Goal: Task Accomplishment & Management: Manage account settings

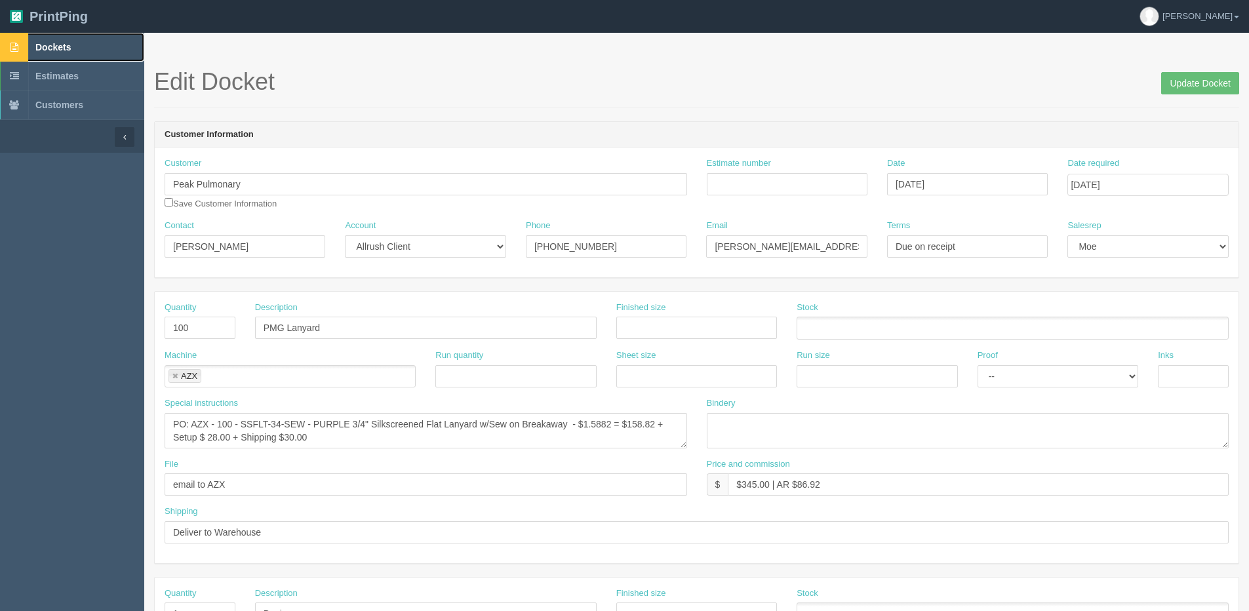
click at [48, 47] on span "Dockets" at bounding box center [52, 47] width 35 height 10
click at [1192, 136] on header "Customer Information" at bounding box center [697, 135] width 1084 height 26
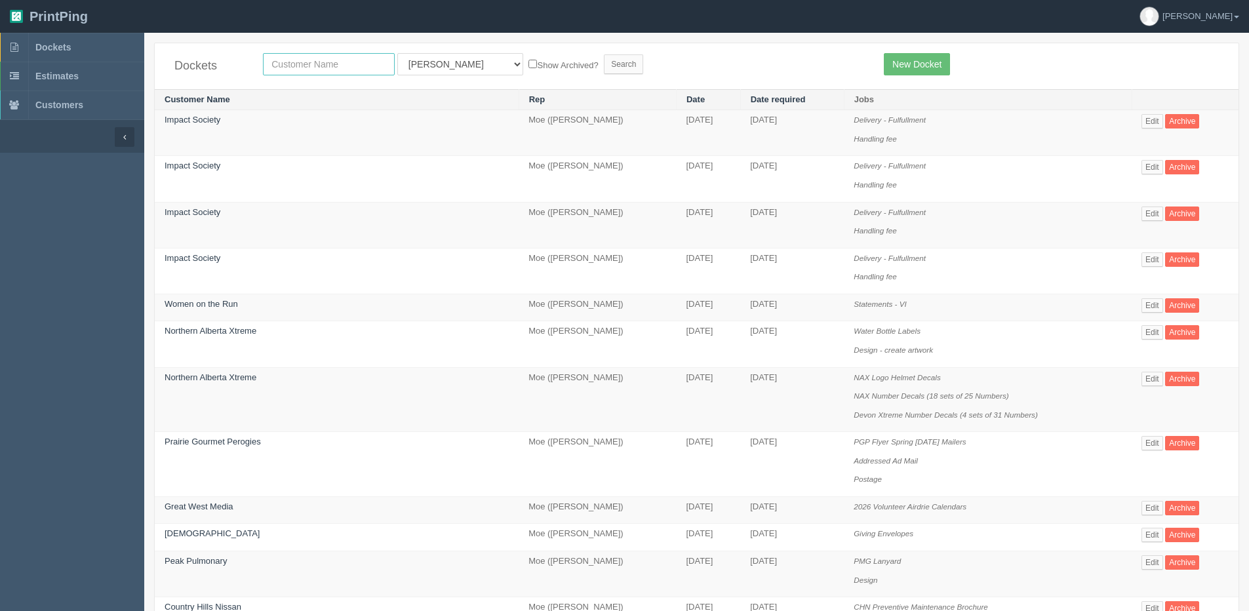
click at [313, 69] on input "text" at bounding box center [329, 64] width 132 height 22
type input "peak"
click at [604, 54] on input "Search" at bounding box center [623, 64] width 39 height 20
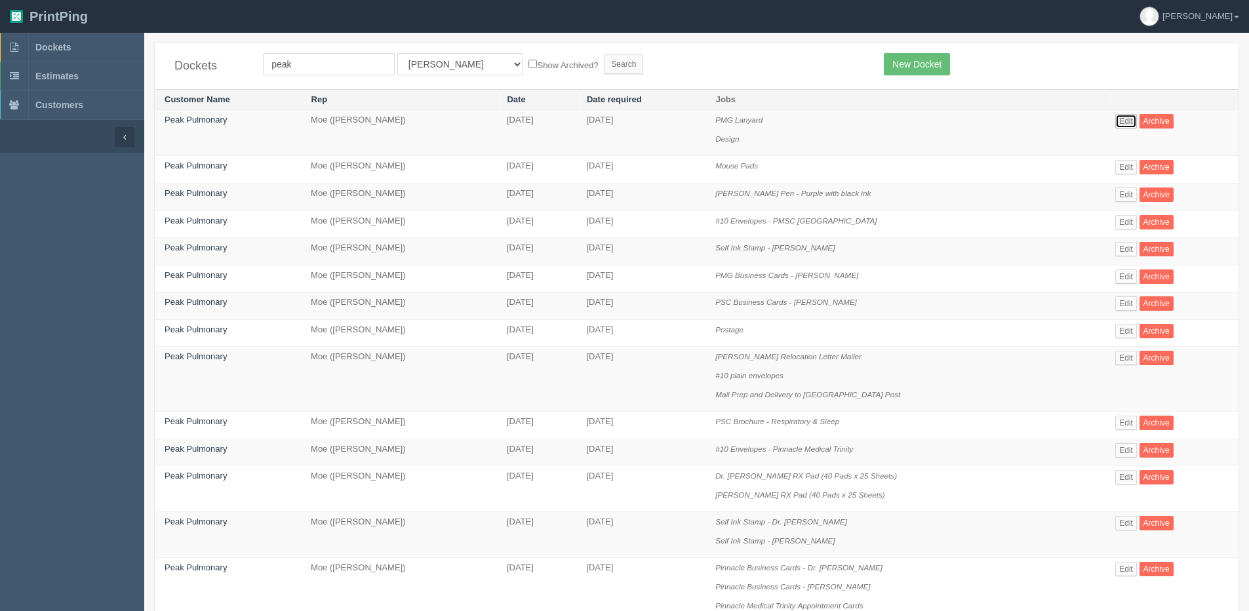
click at [1128, 124] on link "Edit" at bounding box center [1126, 121] width 22 height 14
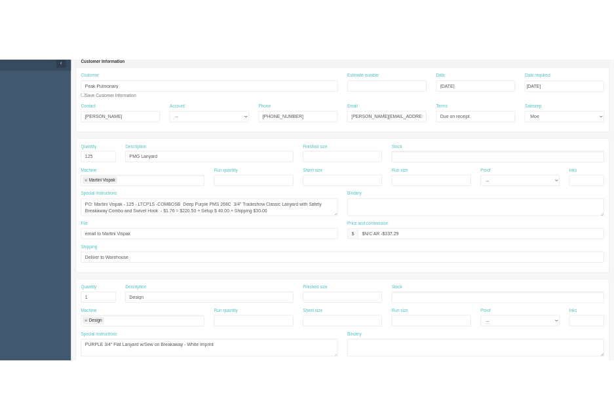
scroll to position [197, 0]
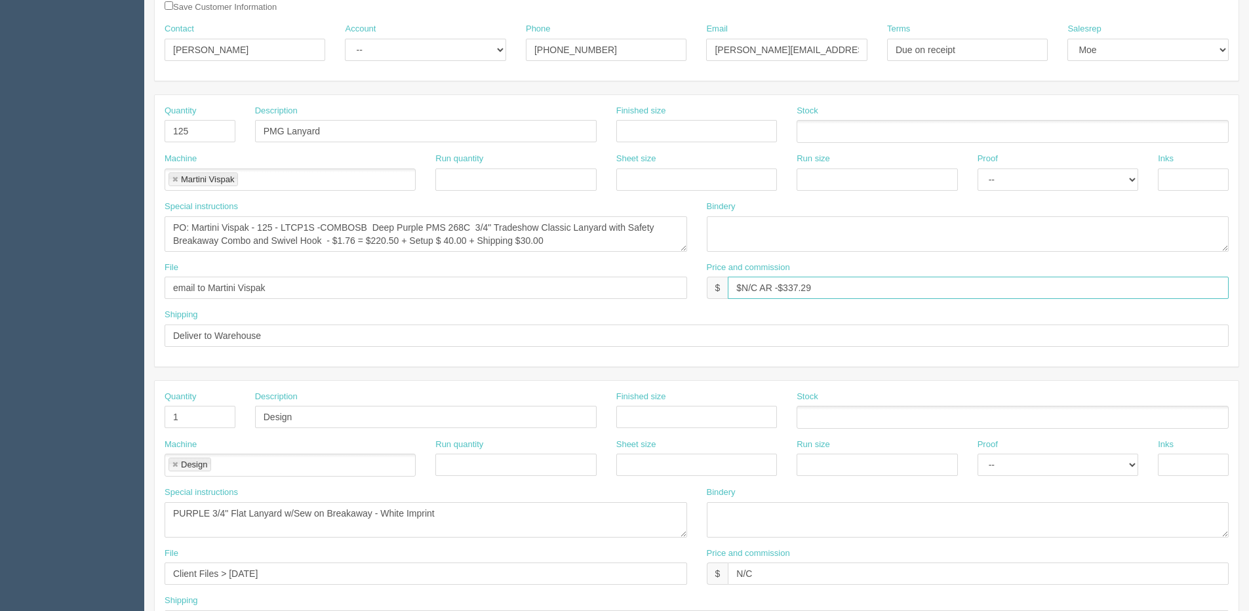
drag, startPoint x: 744, startPoint y: 285, endPoint x: 761, endPoint y: 286, distance: 17.1
click at [761, 286] on input "$N/C AR -$337.29" at bounding box center [978, 288] width 501 height 22
click at [741, 289] on input "$N/C AR -$337.29" at bounding box center [978, 288] width 501 height 22
click at [743, 285] on input "$N/C AR -$337.29" at bounding box center [978, 288] width 501 height 22
drag, startPoint x: 743, startPoint y: 285, endPoint x: 758, endPoint y: 288, distance: 15.3
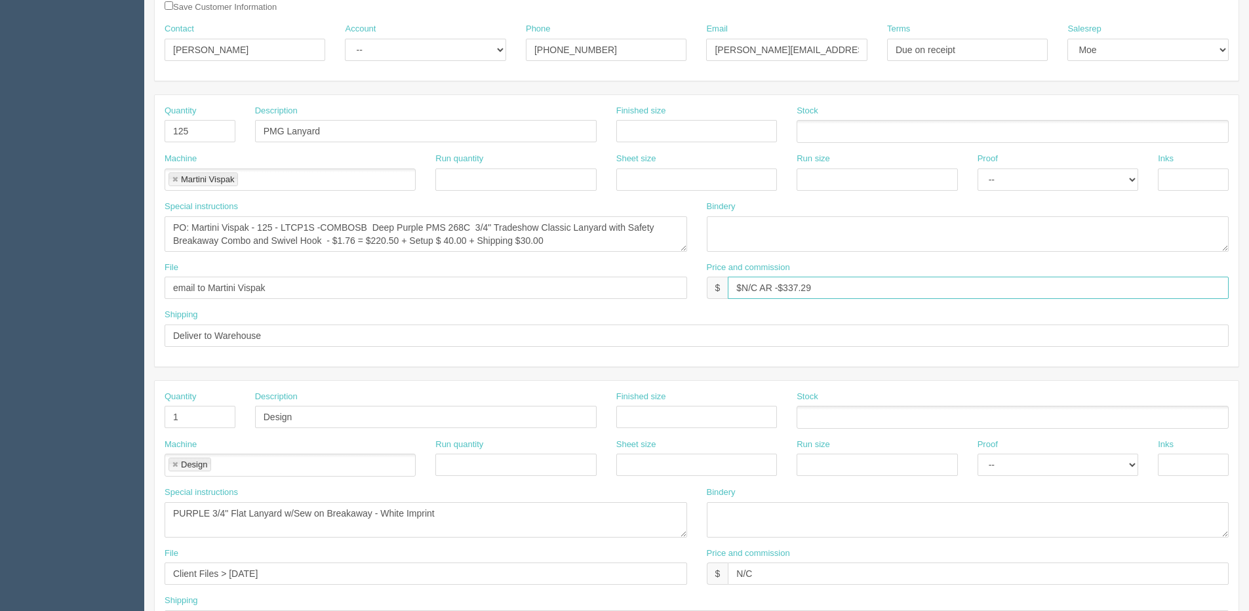
click at [758, 288] on input "$N/C AR -$337.29" at bounding box center [978, 288] width 501 height 22
click at [747, 292] on input "$$116.25 | AR -$337.29" at bounding box center [978, 288] width 501 height 22
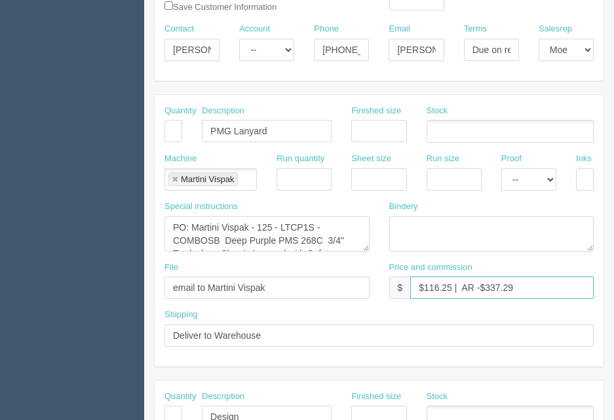
drag, startPoint x: 485, startPoint y: 292, endPoint x: 572, endPoint y: 280, distance: 87.4
click at [572, 280] on input "$116.25 | AR -$337.29" at bounding box center [502, 288] width 184 height 22
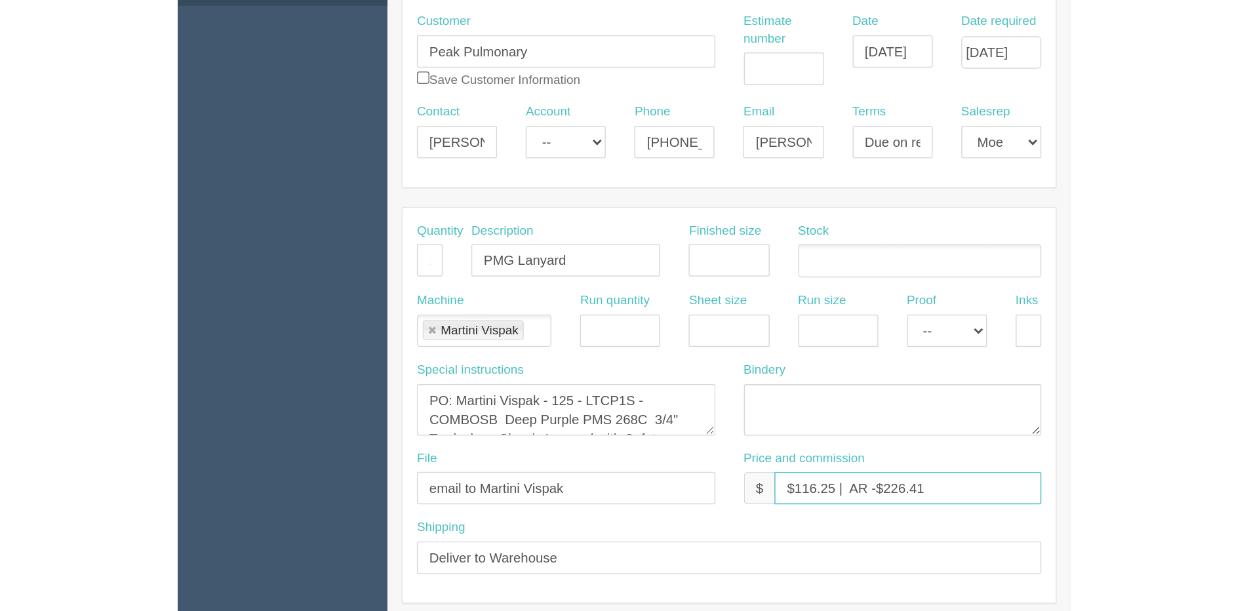
scroll to position [66, 0]
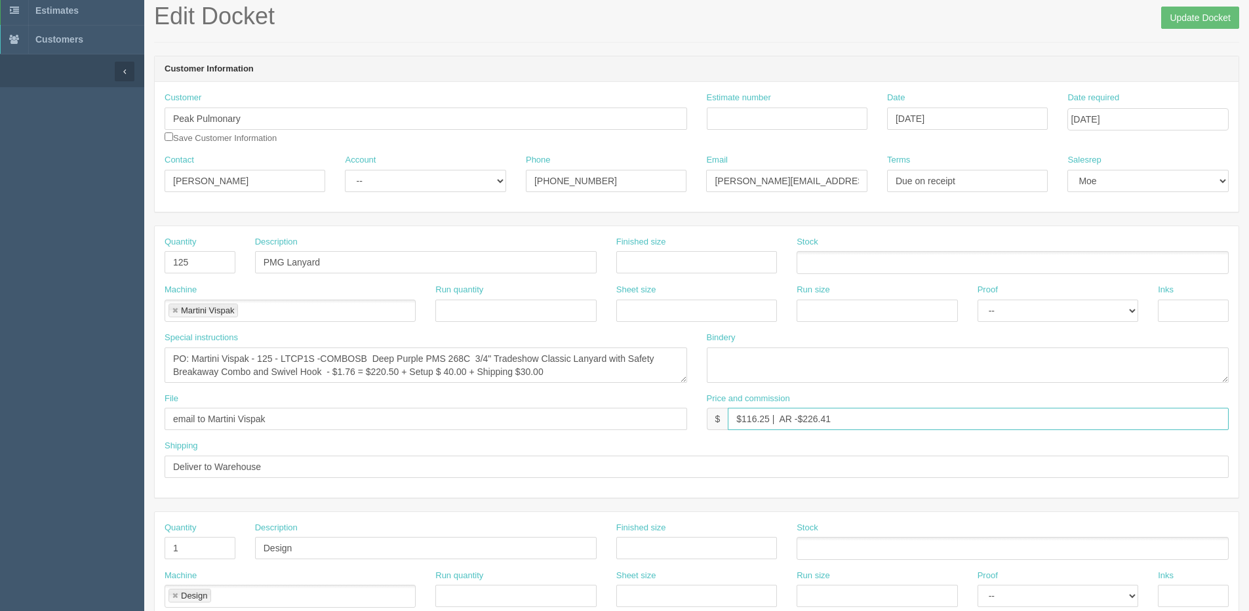
type input "$116.25 | AR -$226.41"
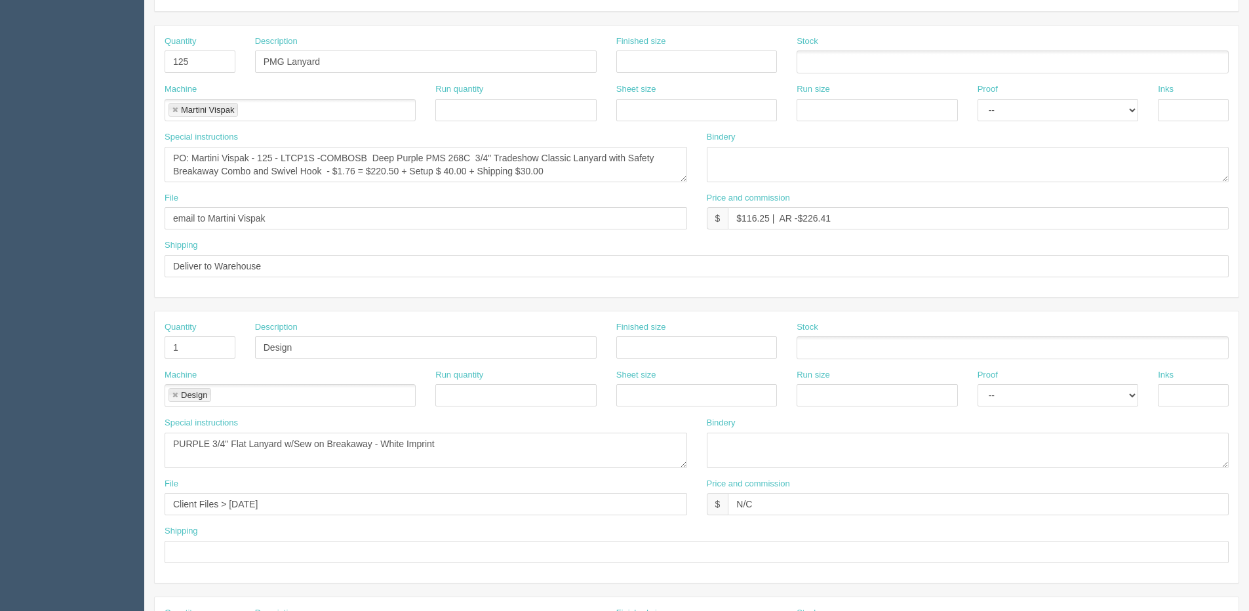
scroll to position [262, 0]
drag, startPoint x: 374, startPoint y: 160, endPoint x: 473, endPoint y: 160, distance: 99.0
click at [473, 160] on textarea "PO: Martini Vispak - 125 - LTCP1S -COMBOSB Deep Purple PMS 268C 3/4" Tradeshow …" at bounding box center [426, 168] width 522 height 35
click at [372, 444] on textarea "PURPLE 3/4" Flat Lanyard w/Sew on Breakaway - White Imprint" at bounding box center [426, 454] width 522 height 35
drag, startPoint x: 208, startPoint y: 449, endPoint x: 140, endPoint y: 441, distance: 68.6
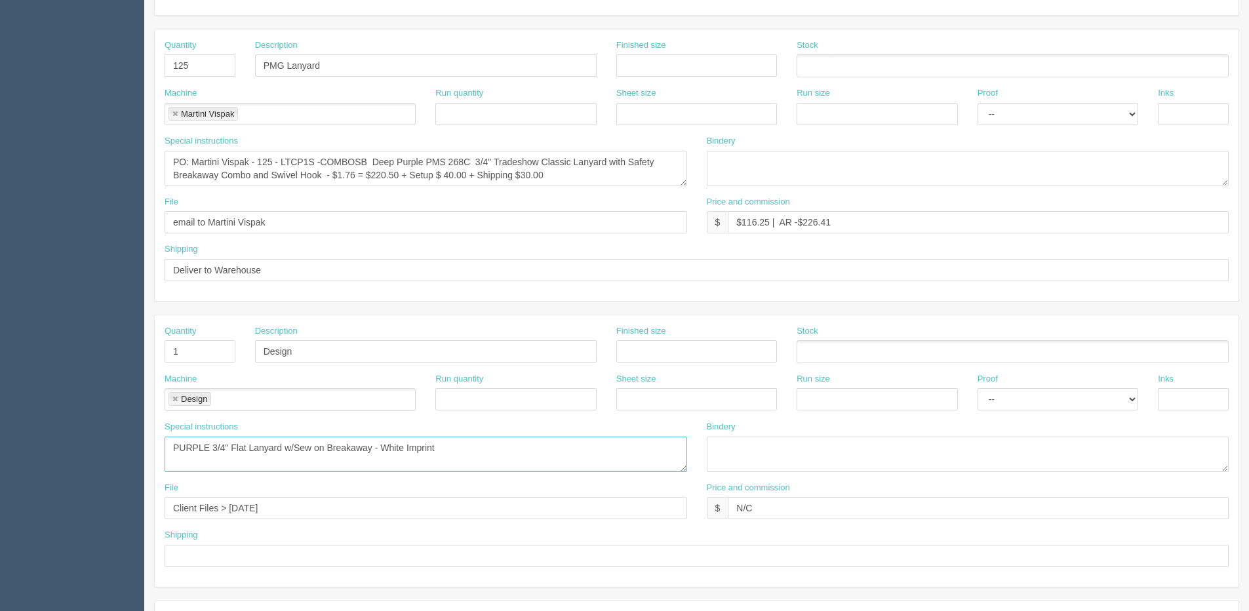
click at [140, 441] on section "Dockets Estimates Customers" at bounding box center [624, 350] width 1249 height 1158
paste textarea "Deep Purple PMS 268C"
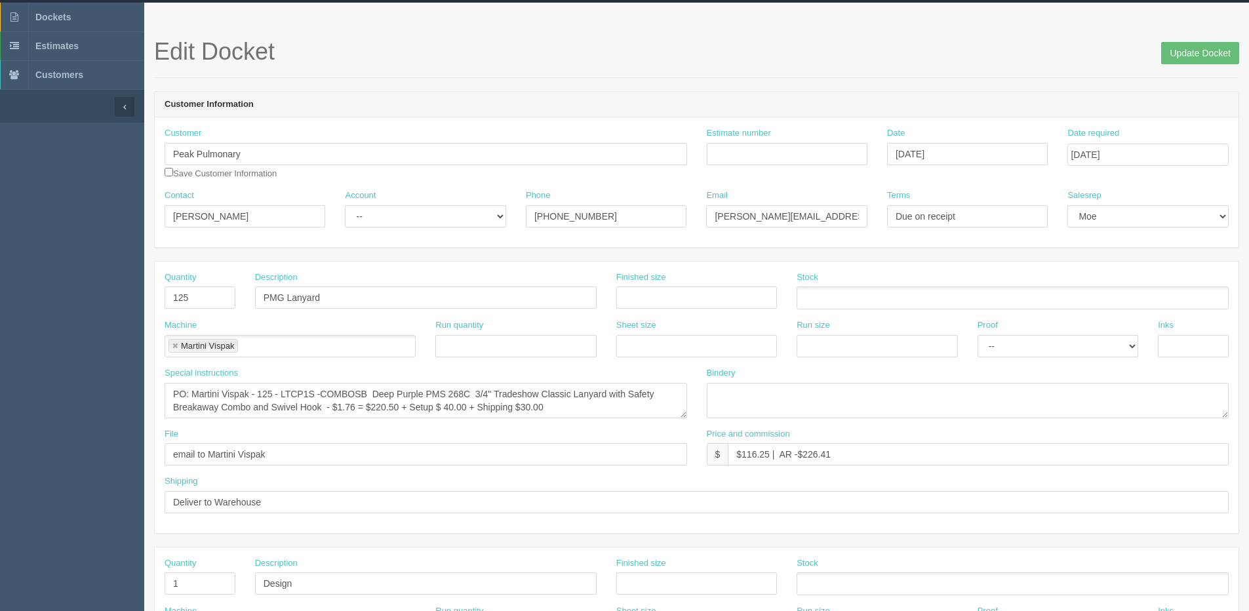
scroll to position [0, 0]
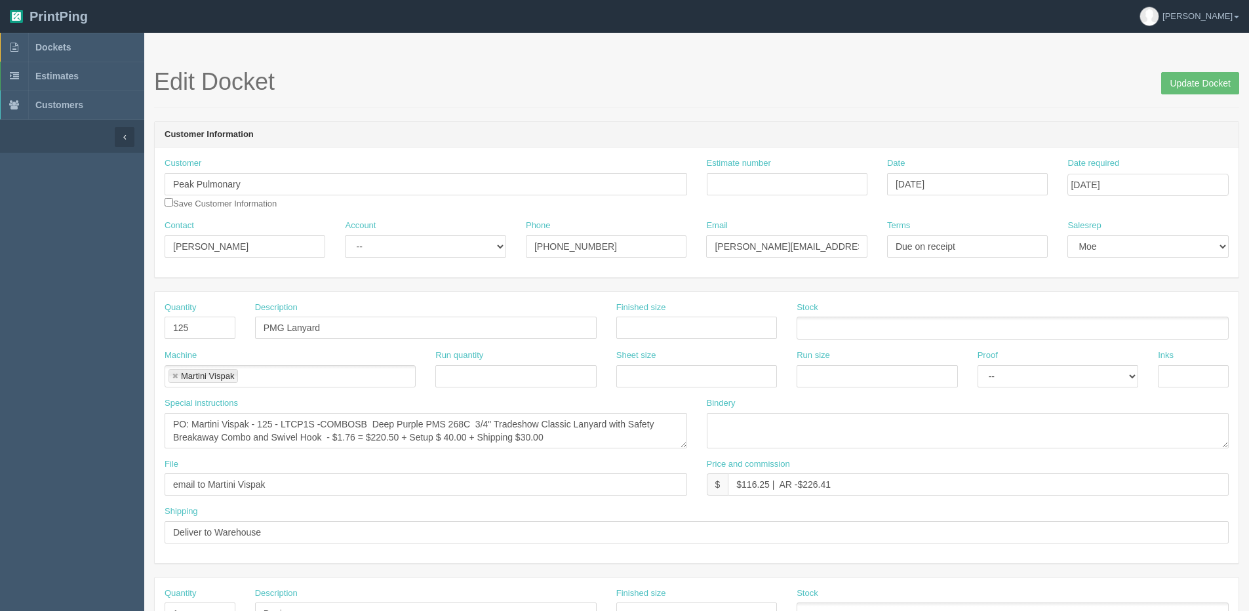
type textarea "Deep Purple PMS 268C 3/4" Flat Lanyard w/Sew on Breakaway - White Imprint"
drag, startPoint x: 173, startPoint y: 246, endPoint x: -366, endPoint y: 251, distance: 539.6
click at [0, 251] on html "PrintPing Dan Edit account ( dan@allrush.ca ) Logout Dockets Estimates Customers" at bounding box center [624, 595] width 1249 height 1191
type input "Amin Thawer"
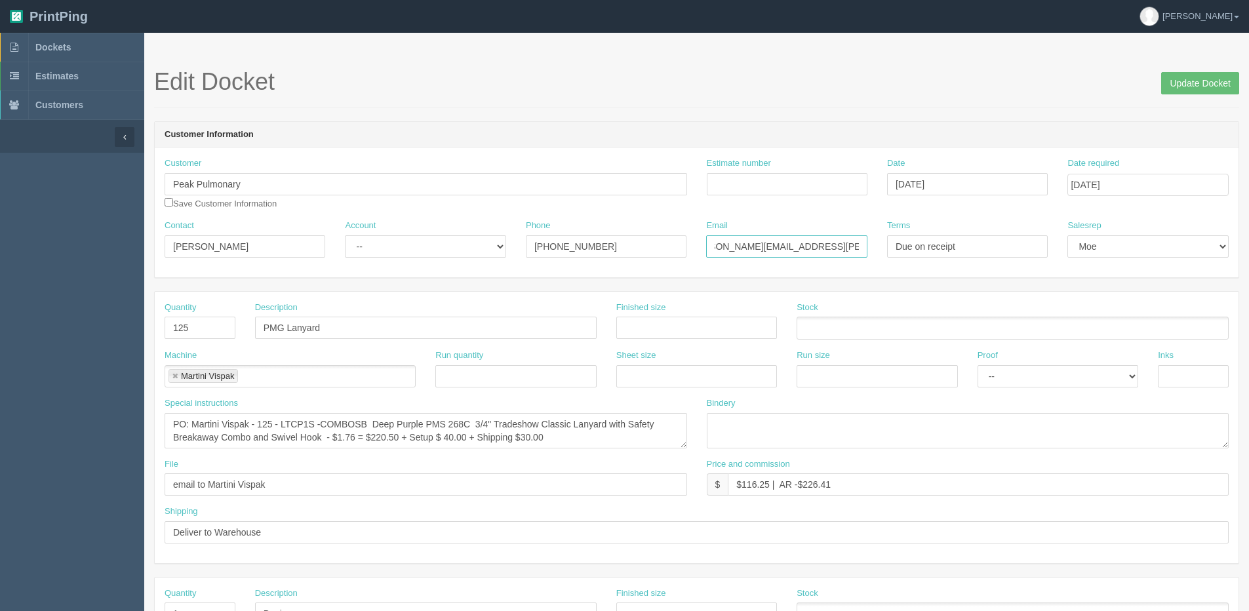
drag, startPoint x: 712, startPoint y: 246, endPoint x: 1255, endPoint y: 255, distance: 543.5
click at [1248, 255] on html "PrintPing Dan Edit account ( dan@allrush.ca ) Logout Dockets Estimates Customers" at bounding box center [624, 595] width 1249 height 1191
type input "Amin.Thawer@peakmedicalgroup.ca"
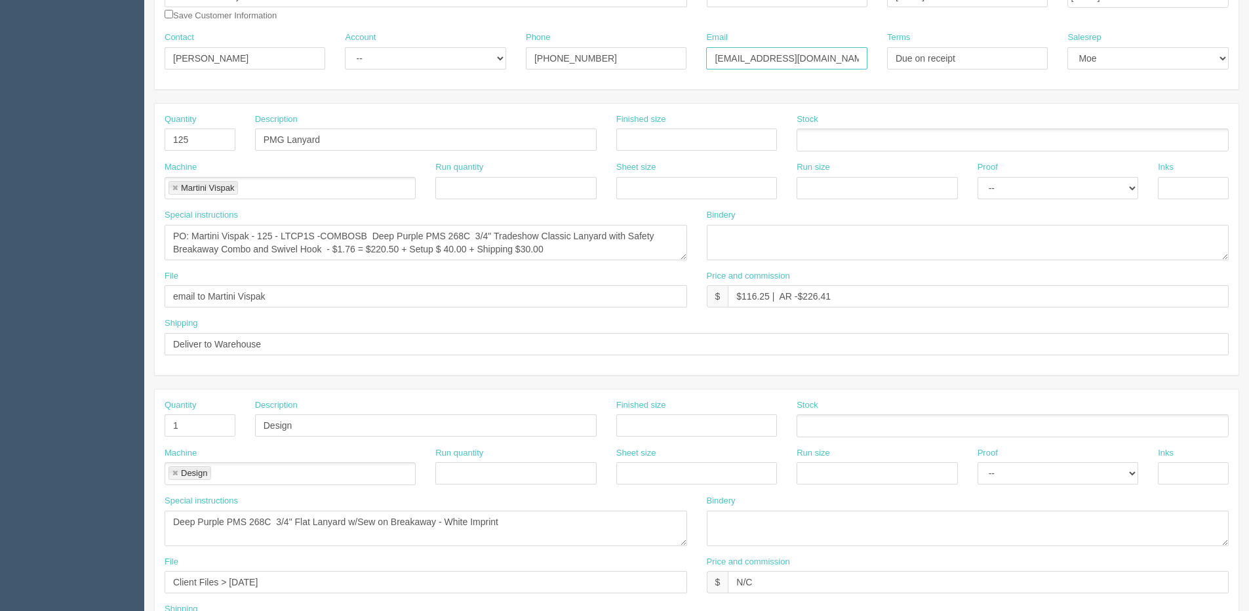
scroll to position [197, 0]
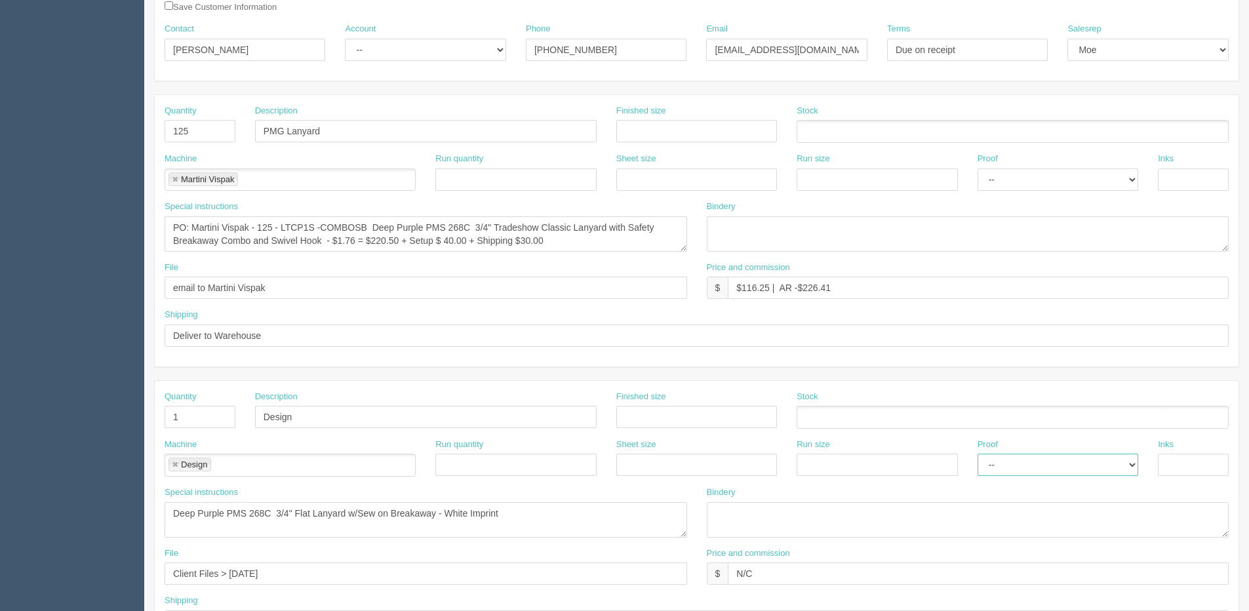
click at [1033, 468] on select "-- Email Hard Copy" at bounding box center [1057, 465] width 161 height 22
select select "Email"
click at [977, 454] on select "-- Email Hard Copy" at bounding box center [1057, 465] width 161 height 22
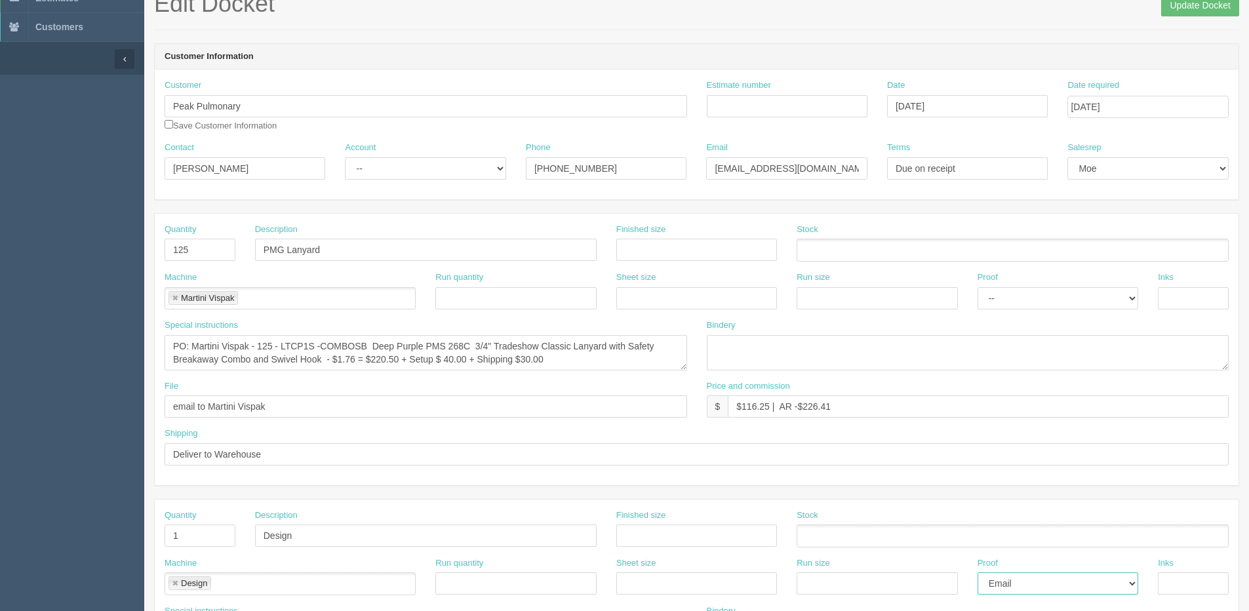
scroll to position [0, 0]
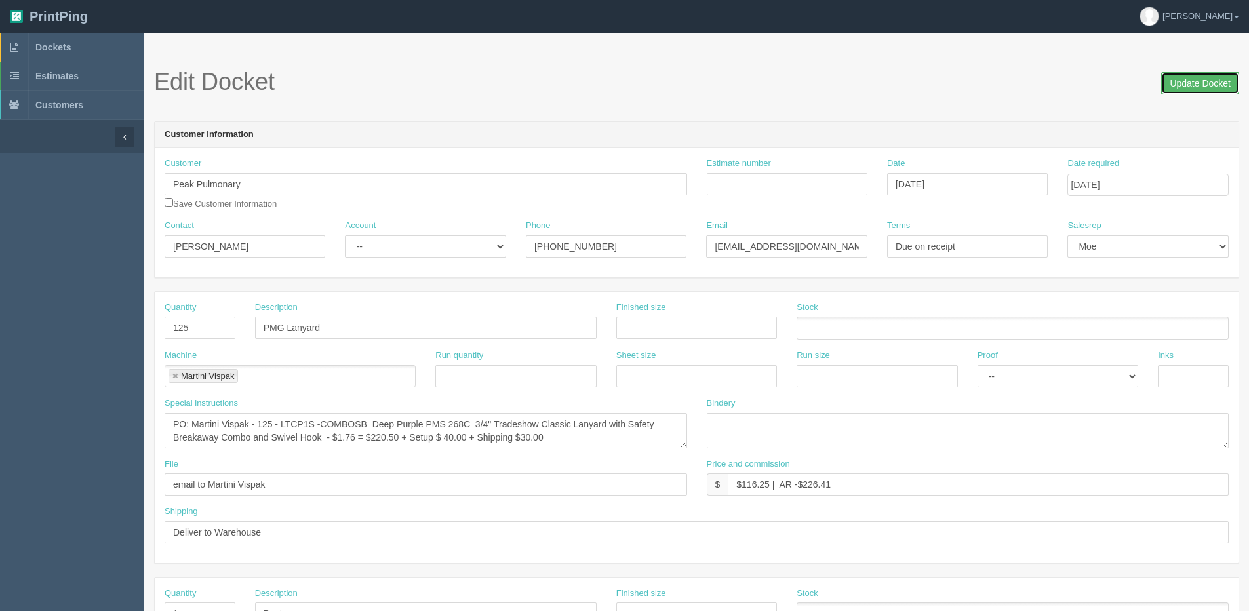
drag, startPoint x: 1197, startPoint y: 84, endPoint x: 1184, endPoint y: 83, distance: 13.1
click at [1196, 83] on input "Update Docket" at bounding box center [1200, 83] width 78 height 22
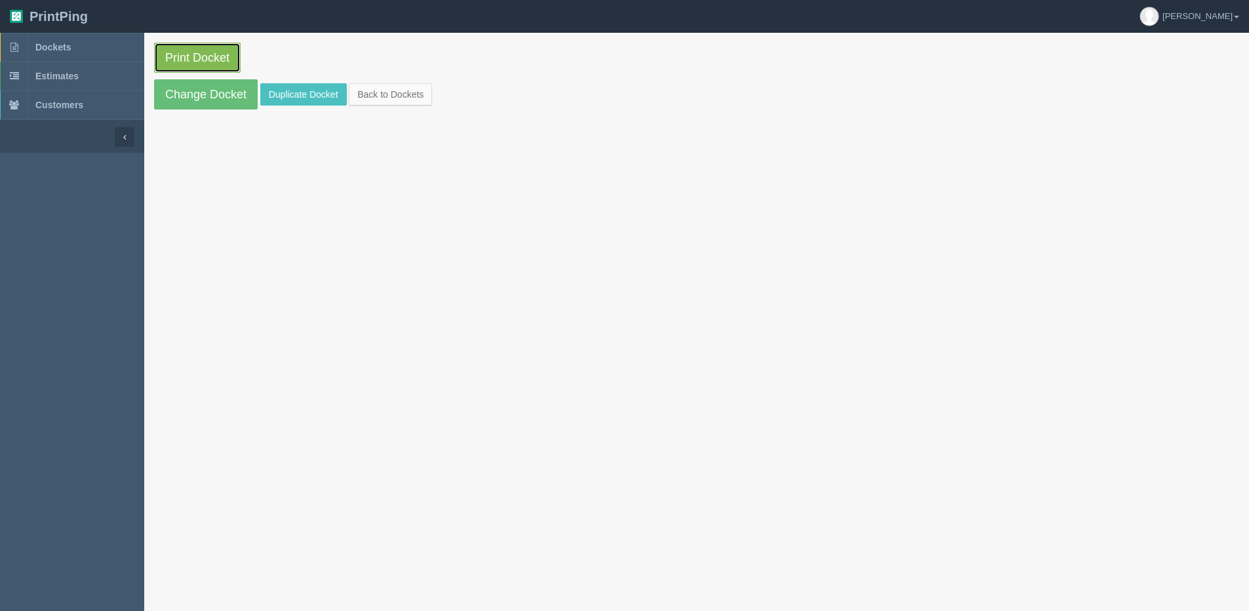
click at [171, 62] on link "Print Docket" at bounding box center [197, 58] width 87 height 30
click at [206, 93] on link "Change Docket" at bounding box center [206, 94] width 104 height 30
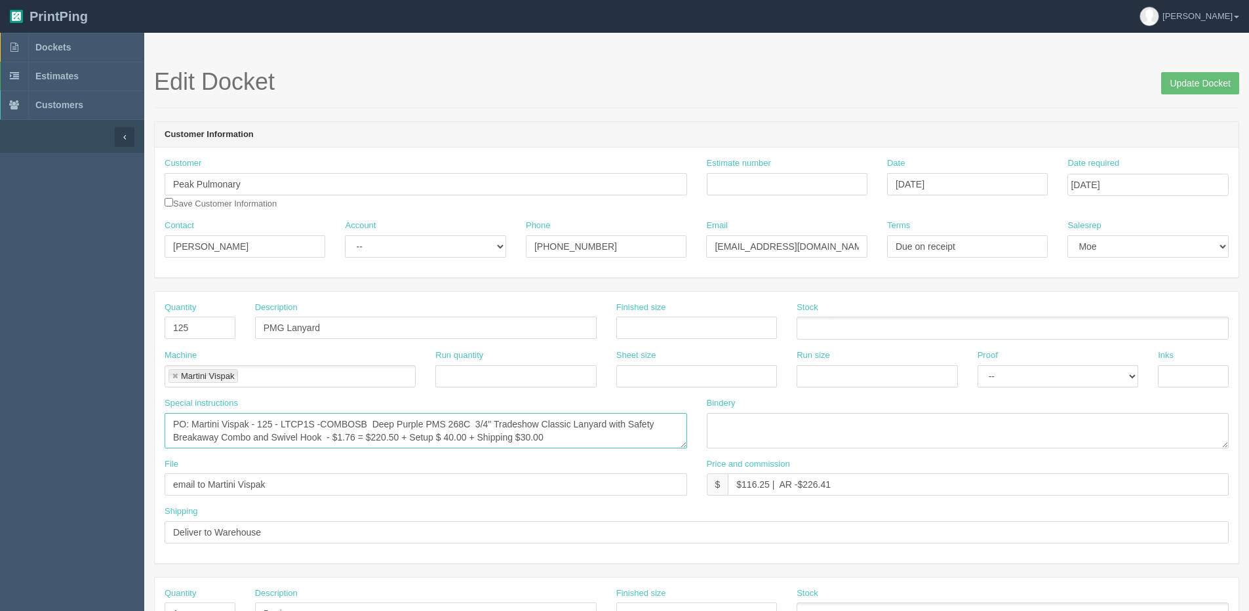
click at [526, 442] on textarea "PO: Martini Vispak - 125 - LTCP1S -COMBOSB Deep Purple PMS 268C 3/4" Tradeshow …" at bounding box center [426, 430] width 522 height 35
type textarea "PO: Martini Vispak - 125 - LTCP1S -COMBOSB Deep Purple PMS 268C 3/4" Tradeshow …"
click at [1213, 77] on input "Update Docket" at bounding box center [1200, 83] width 78 height 22
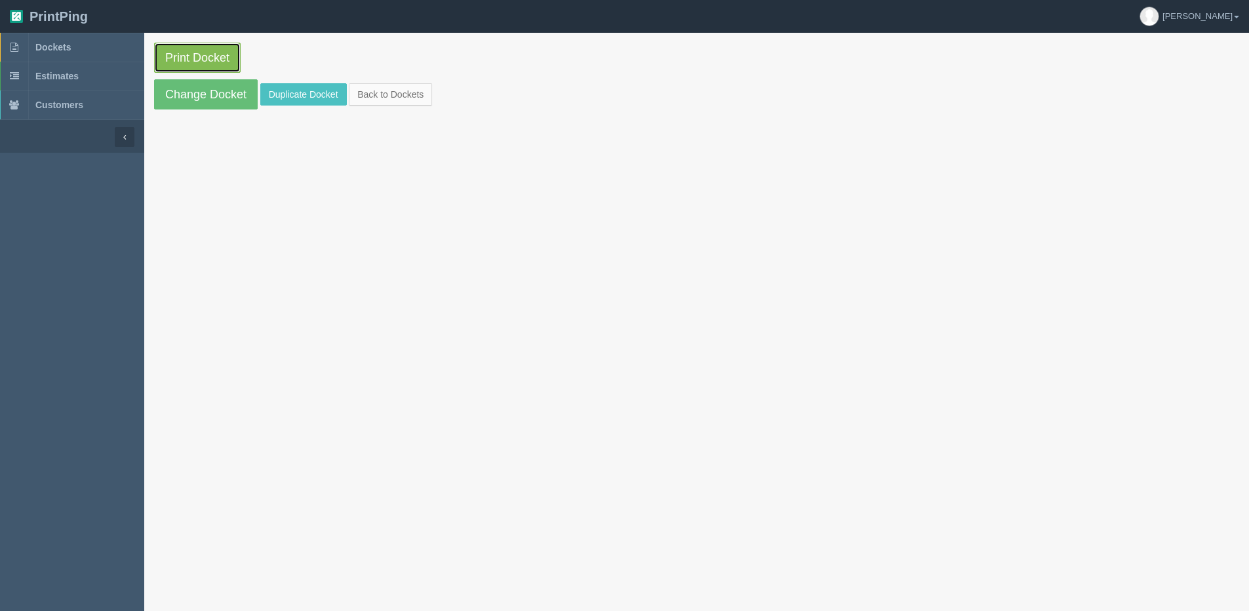
click at [208, 50] on link "Print Docket" at bounding box center [197, 58] width 87 height 30
click at [386, 98] on link "Back to Dockets" at bounding box center [390, 94] width 83 height 22
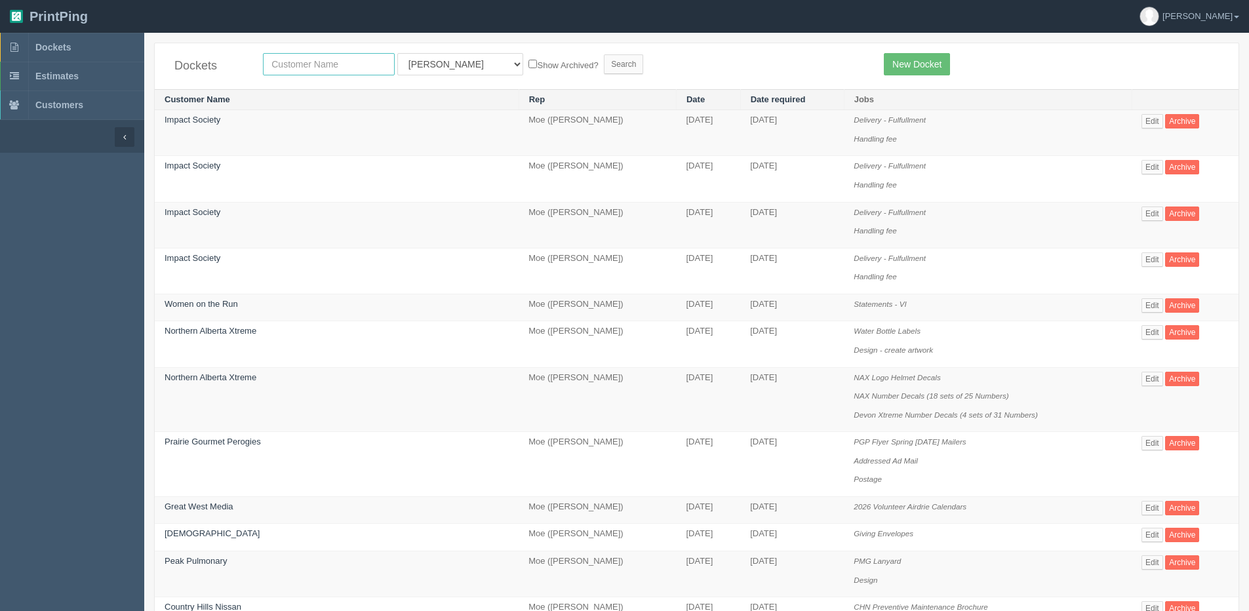
click at [344, 54] on input "text" at bounding box center [329, 64] width 132 height 22
type input "united"
click at [604, 54] on input "Search" at bounding box center [623, 64] width 39 height 20
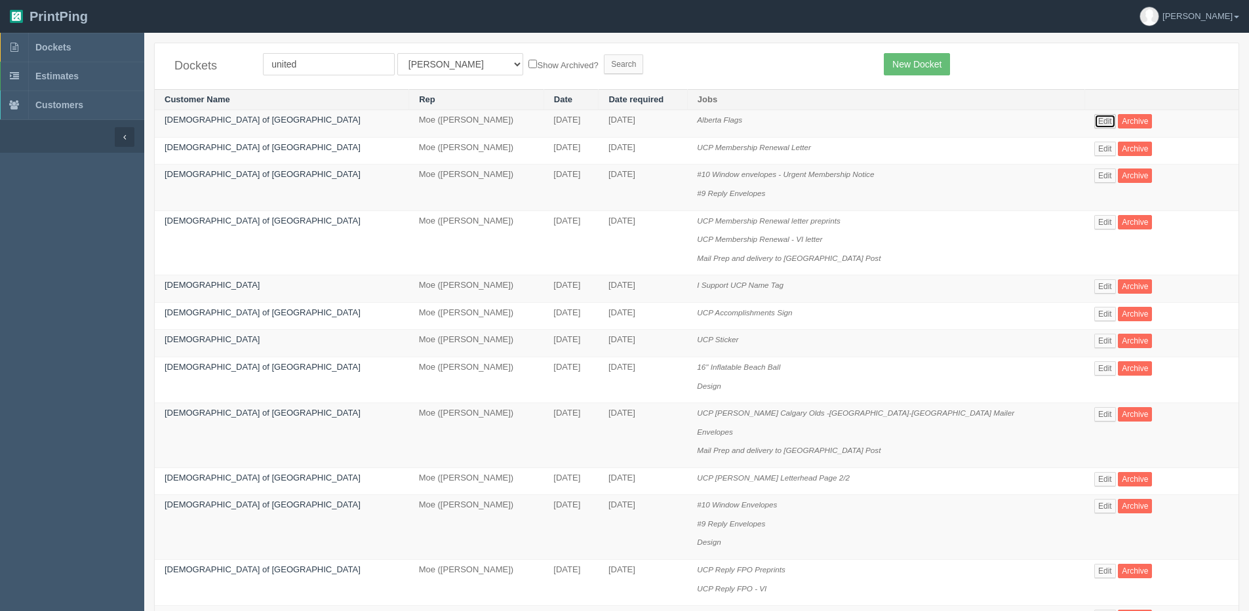
click at [1094, 120] on link "Edit" at bounding box center [1105, 121] width 22 height 14
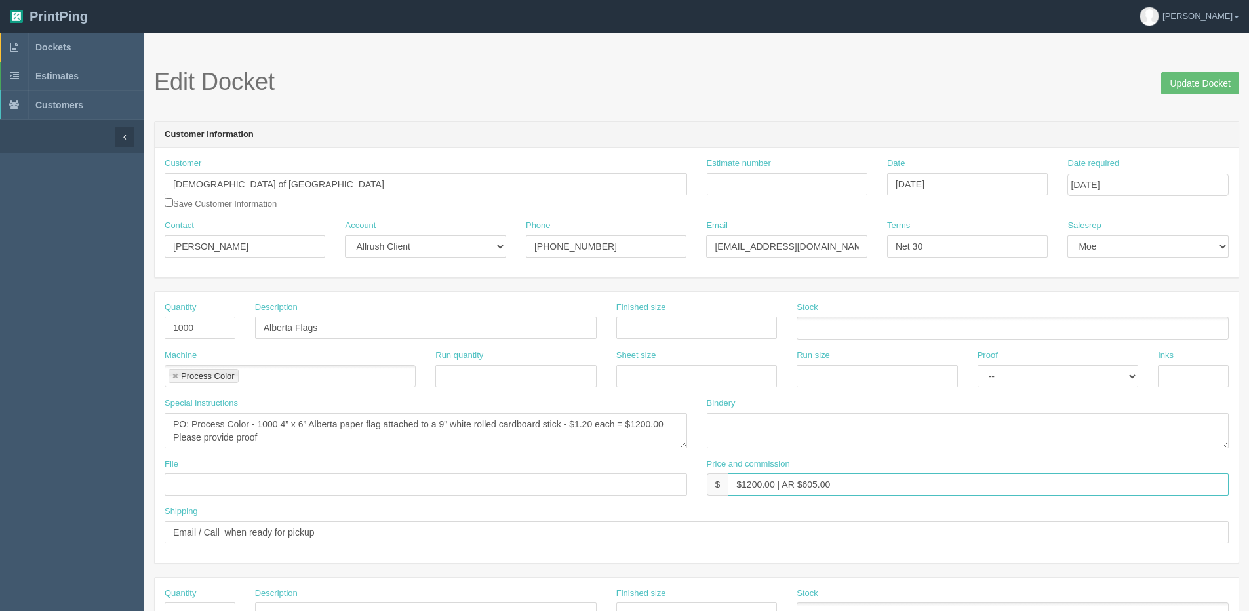
drag, startPoint x: 747, startPoint y: 486, endPoint x: 774, endPoint y: 485, distance: 26.9
click at [774, 485] on input "$1200.00 | AR $605.00" at bounding box center [978, 484] width 501 height 22
type input "$1920.00 | AR $605.00"
click at [1198, 81] on input "Update Docket" at bounding box center [1200, 83] width 78 height 22
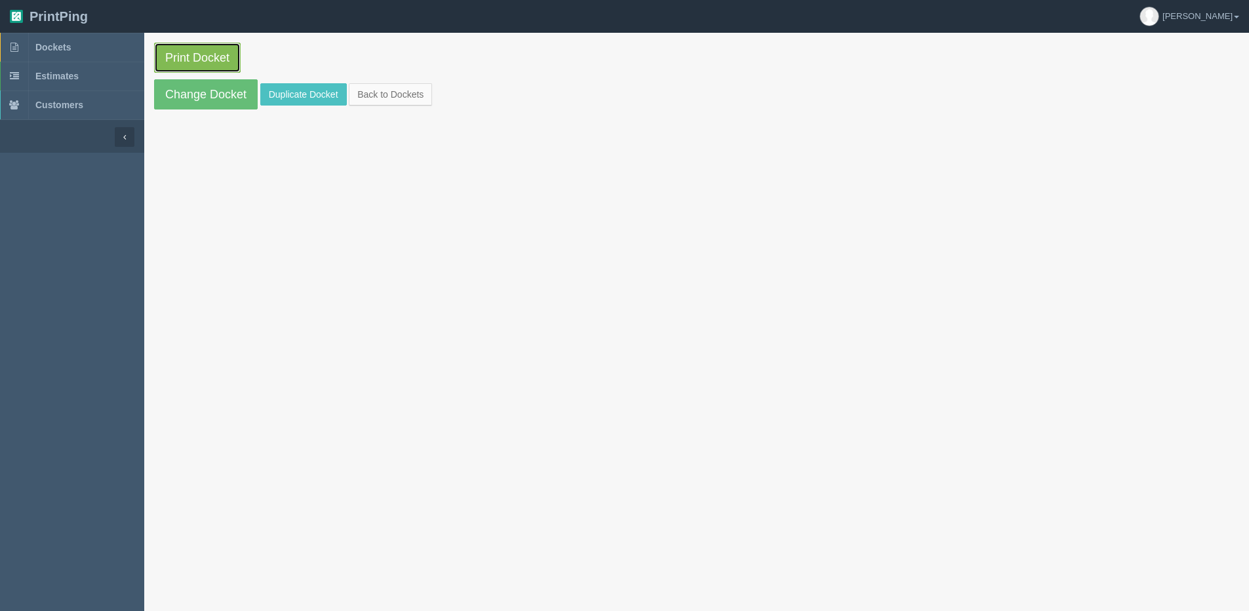
click at [202, 50] on link "Print Docket" at bounding box center [197, 58] width 87 height 30
